Goal: Find specific page/section: Find specific page/section

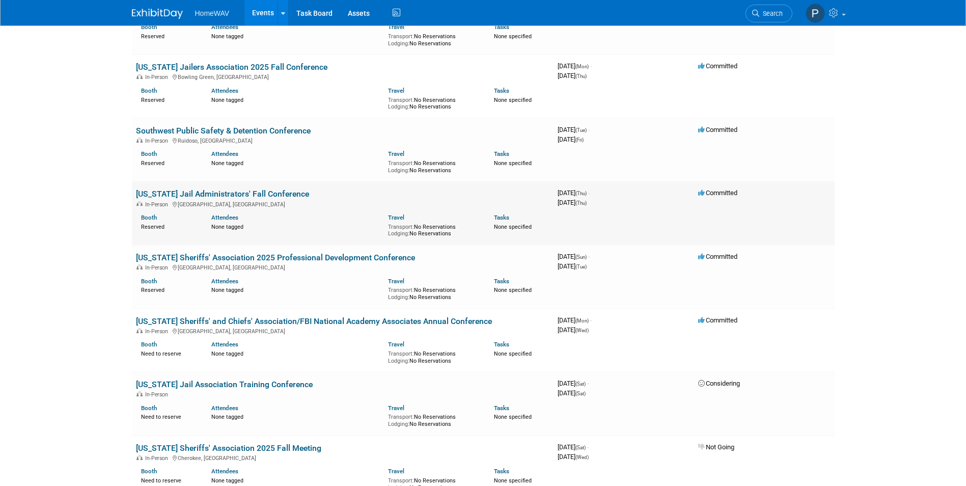
scroll to position [153, 0]
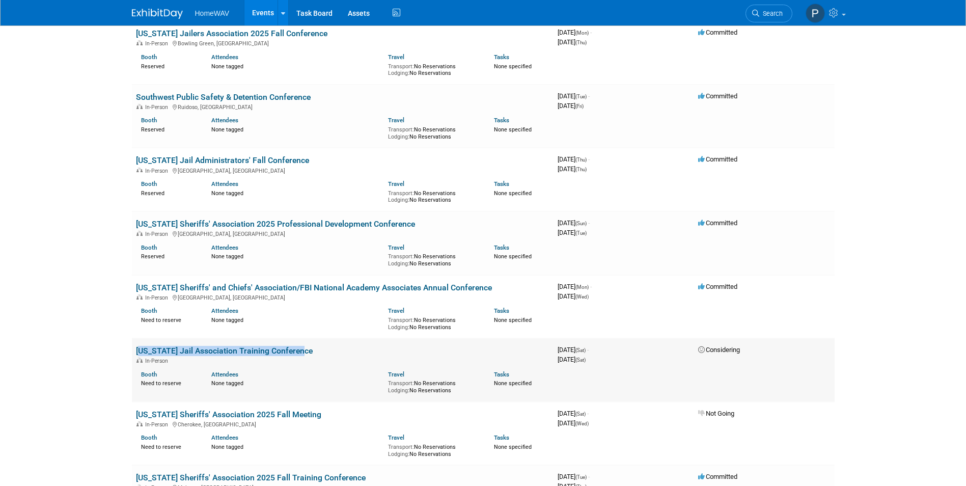
drag, startPoint x: 304, startPoint y: 351, endPoint x: 132, endPoint y: 352, distance: 172.2
click at [132, 352] on td "[US_STATE] Jail Association Training Conference In-Person Booth Need to reserve…" at bounding box center [343, 370] width 422 height 64
copy link "[US_STATE] Jail Association Training Conference"
click at [866, 333] on html "HomeWAV Events Add Event Bulk Upload Events Shareable Event Boards Recently Vie…" at bounding box center [483, 90] width 966 height 486
click at [237, 351] on link "[US_STATE] Jail Association Training Conference" at bounding box center [224, 351] width 177 height 10
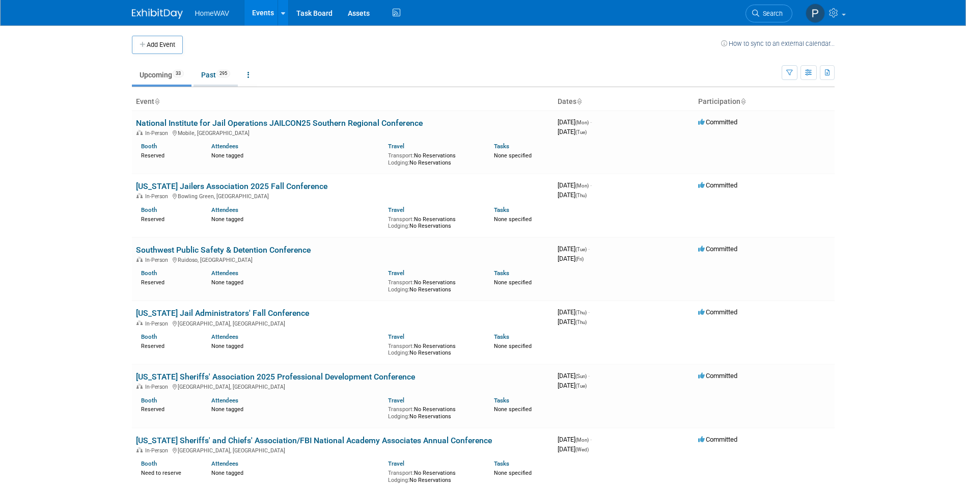
click at [213, 73] on link "Past 295" at bounding box center [216, 74] width 44 height 19
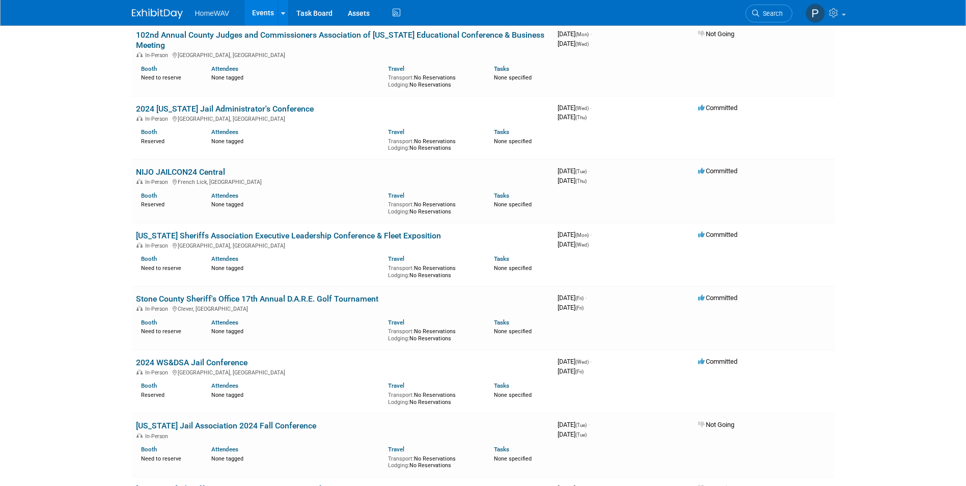
scroll to position [5439, 0]
